Goal: Information Seeking & Learning: Learn about a topic

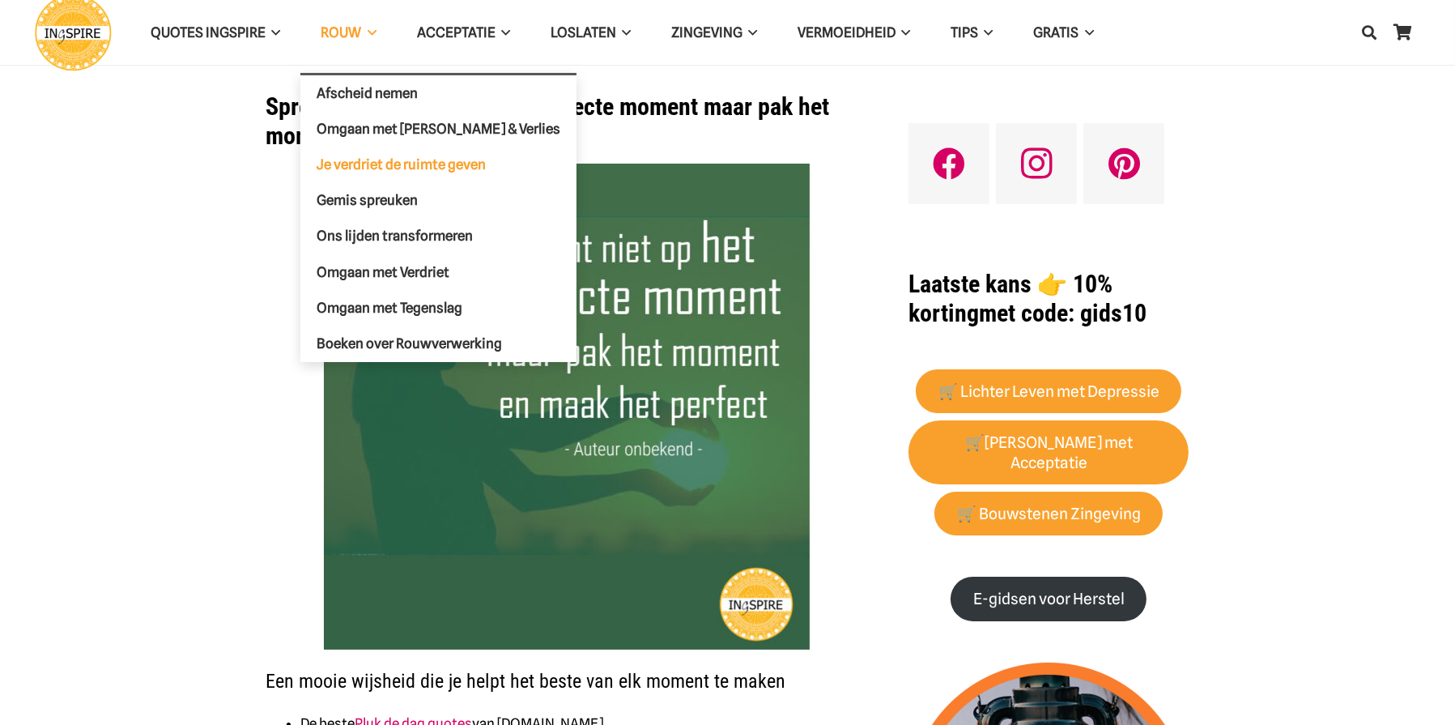
click at [361, 165] on span "Je verdriet de ruimte geven" at bounding box center [401, 163] width 169 height 16
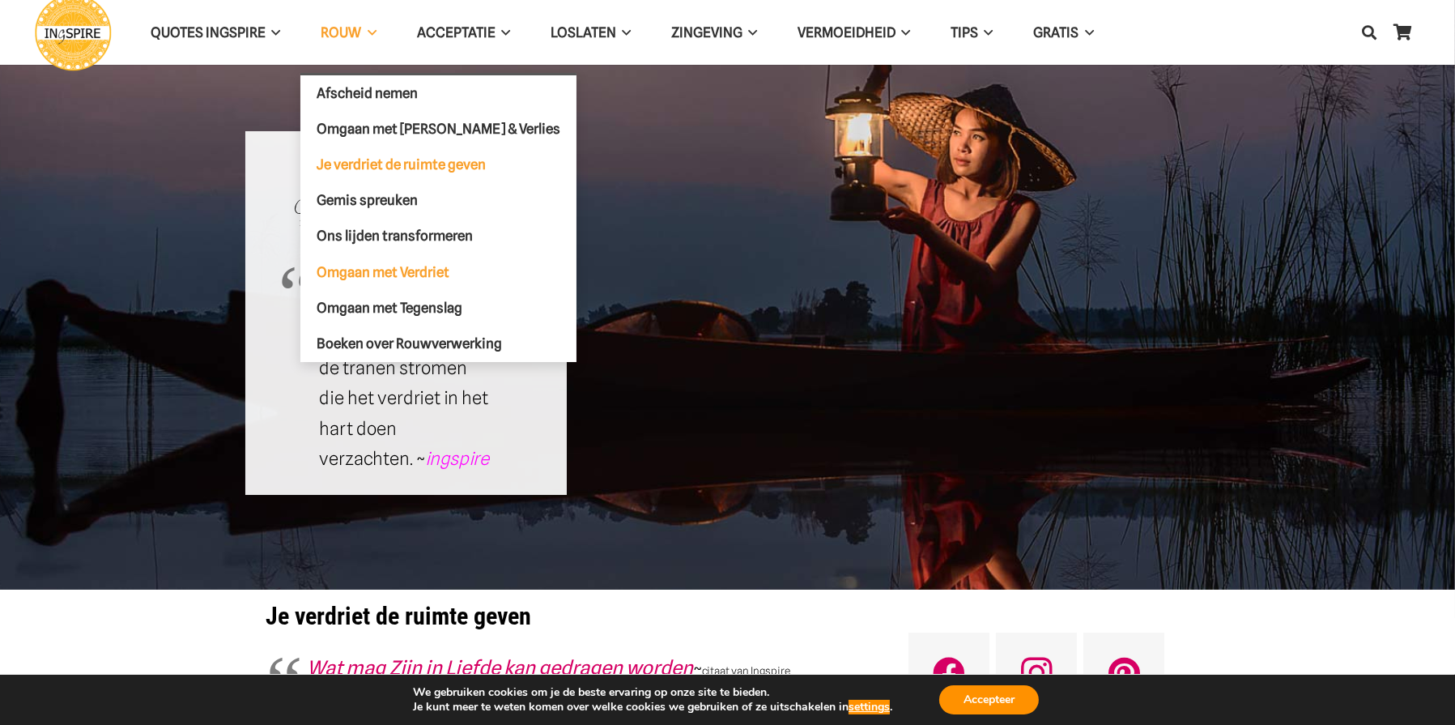
click at [374, 266] on span "Omgaan met Verdriet" at bounding box center [383, 271] width 133 height 16
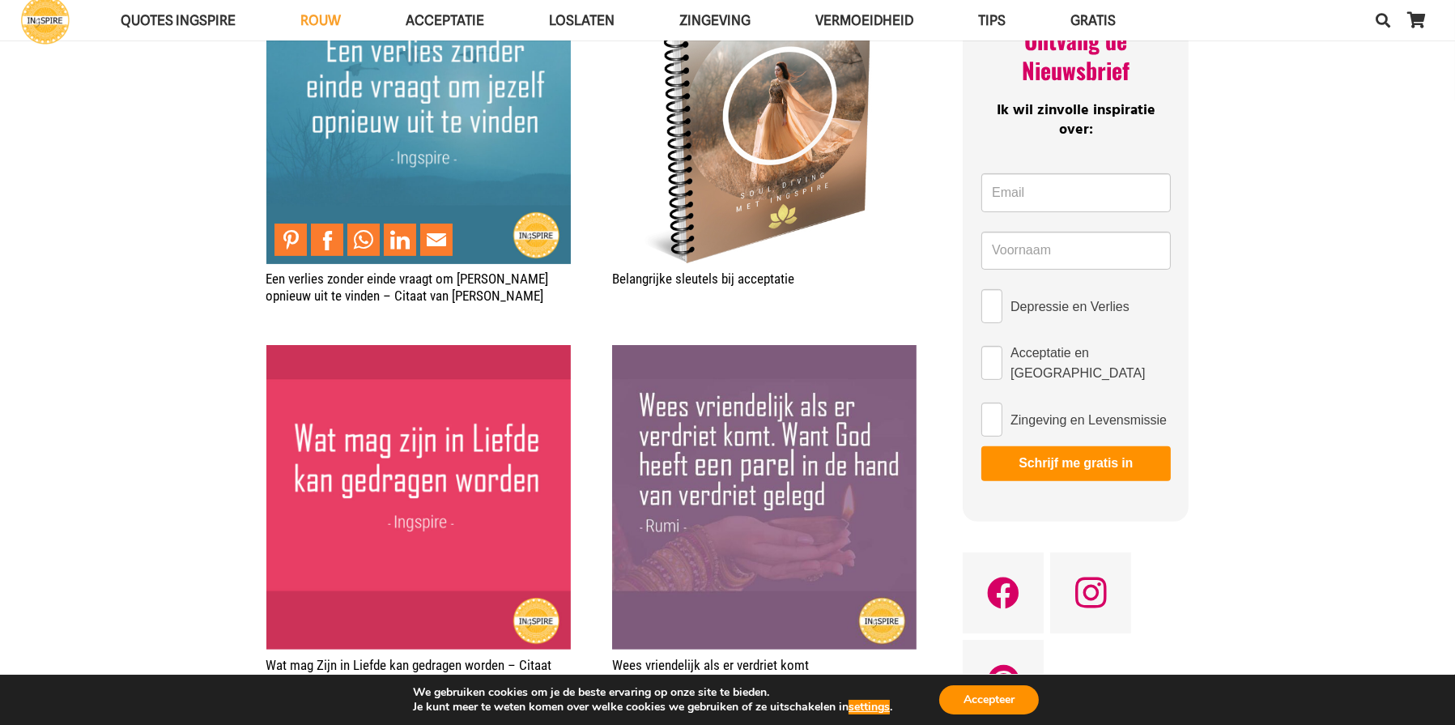
scroll to position [729, 0]
